Goal: Navigation & Orientation: Find specific page/section

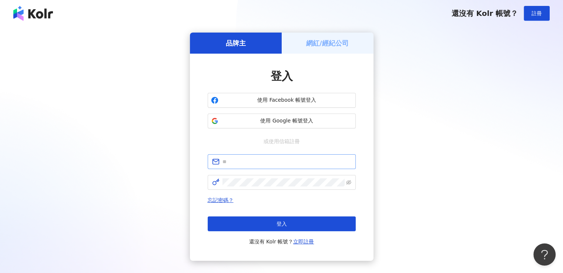
click at [298, 157] on span at bounding box center [282, 161] width 148 height 15
click at [296, 165] on input "text" at bounding box center [286, 162] width 129 height 8
type input "**********"
click button "登入" at bounding box center [282, 223] width 148 height 15
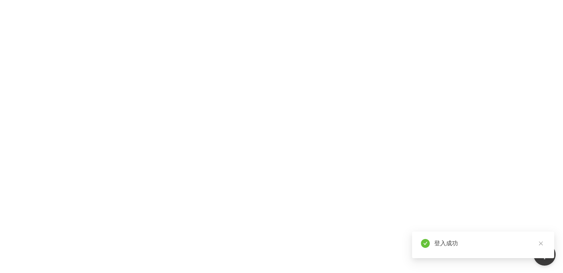
scroll to position [34, 0]
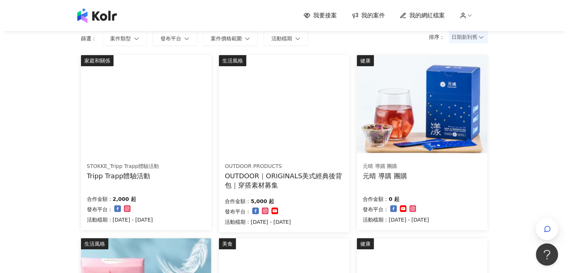
scroll to position [71, 0]
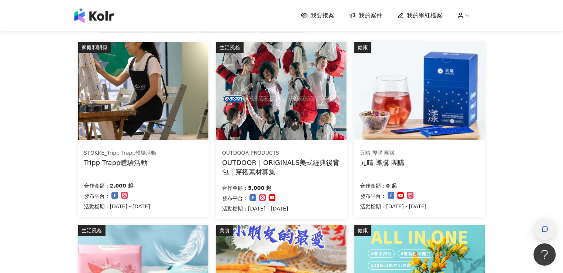
click at [546, 226] on icon "button" at bounding box center [545, 229] width 6 height 6
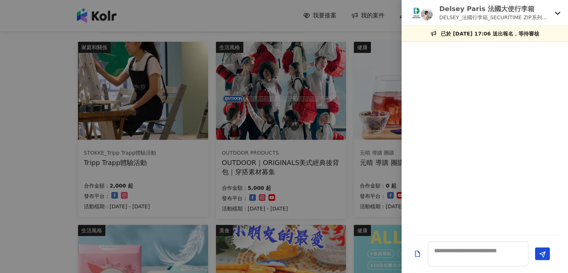
click at [558, 15] on icon at bounding box center [558, 13] width 6 height 6
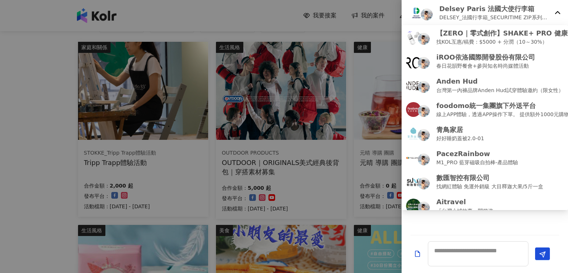
click at [487, 10] on p "Delsey Paris 法國大使行李箱" at bounding box center [496, 8] width 112 height 9
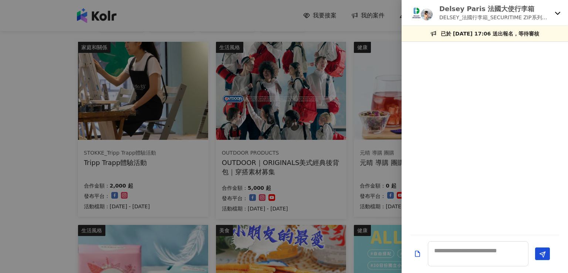
click at [485, 13] on p "Delsey Paris 法國大使行李箱" at bounding box center [496, 8] width 112 height 9
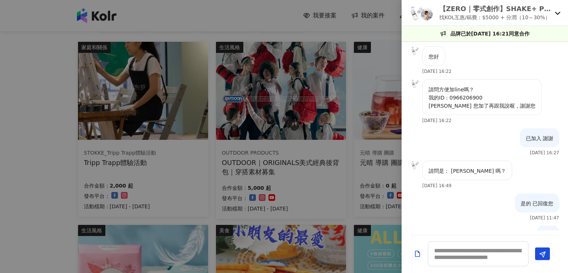
scroll to position [27, 0]
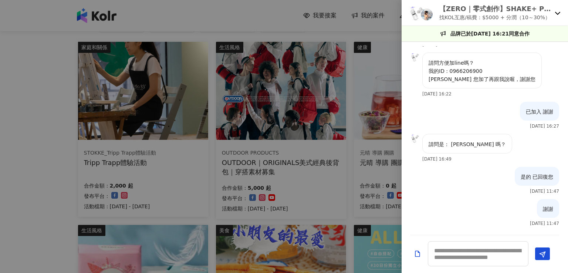
click at [512, 18] on p "找KOL互惠/稿費：$5000 + 分潤（10～30%）" at bounding box center [496, 17] width 112 height 8
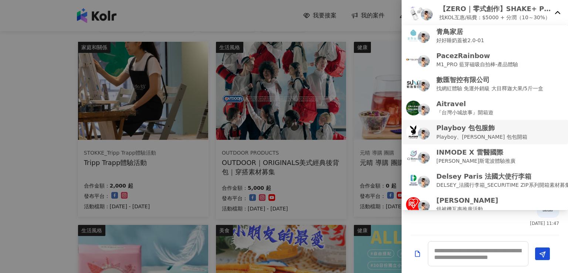
scroll to position [80, 0]
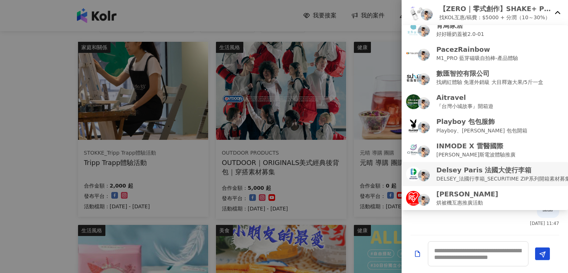
click at [482, 173] on p "Delsey Paris 法國大使行李箱" at bounding box center [504, 169] width 134 height 9
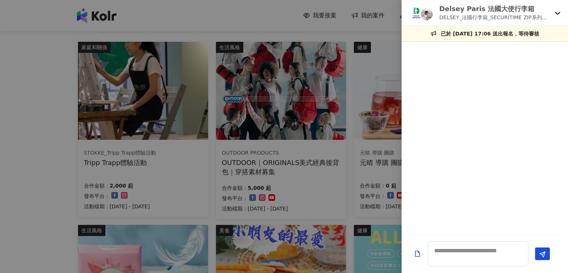
scroll to position [0, 0]
click at [484, 166] on div at bounding box center [485, 138] width 167 height 184
click at [537, 12] on p "Delsey Paris 法國大使行李箱" at bounding box center [496, 8] width 112 height 9
click at [85, 152] on div at bounding box center [284, 136] width 568 height 273
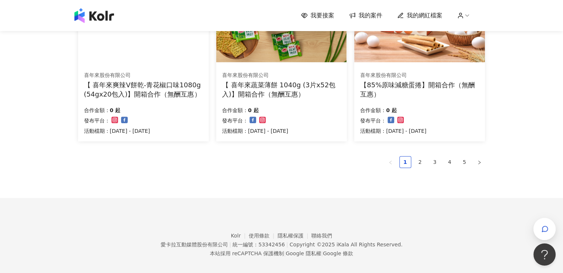
scroll to position [522, 0]
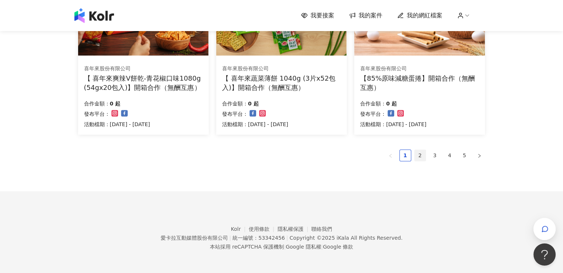
click at [422, 153] on link "2" at bounding box center [419, 155] width 11 height 11
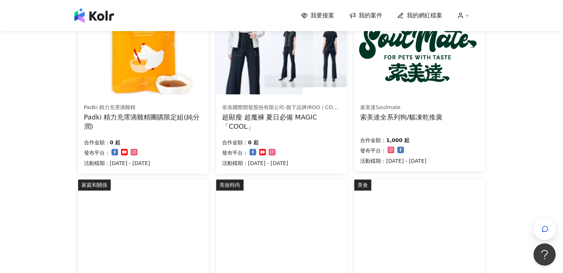
scroll to position [411, 0]
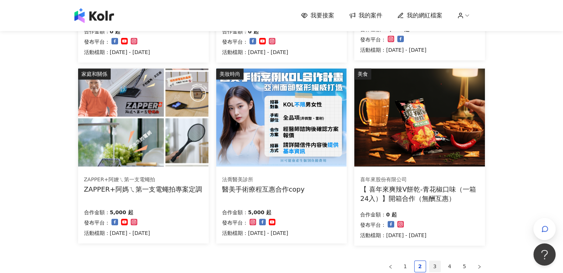
click at [434, 264] on link "3" at bounding box center [434, 266] width 11 height 11
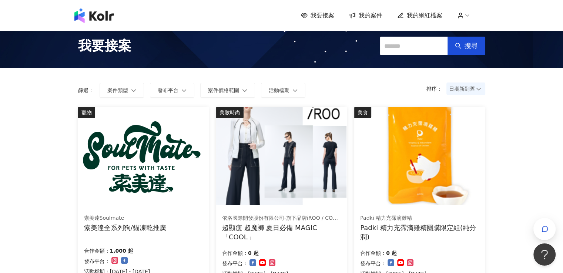
scroll to position [78, 0]
